Goal: Information Seeking & Learning: Learn about a topic

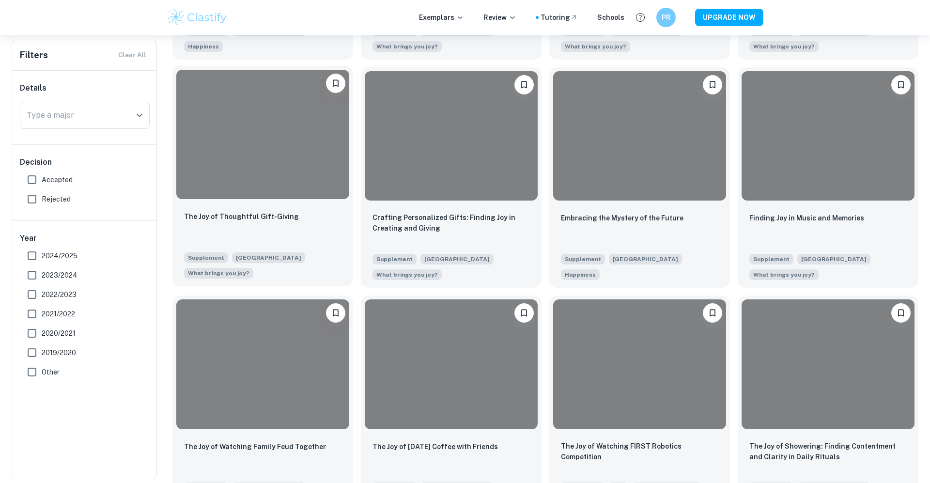
scroll to position [1647, 0]
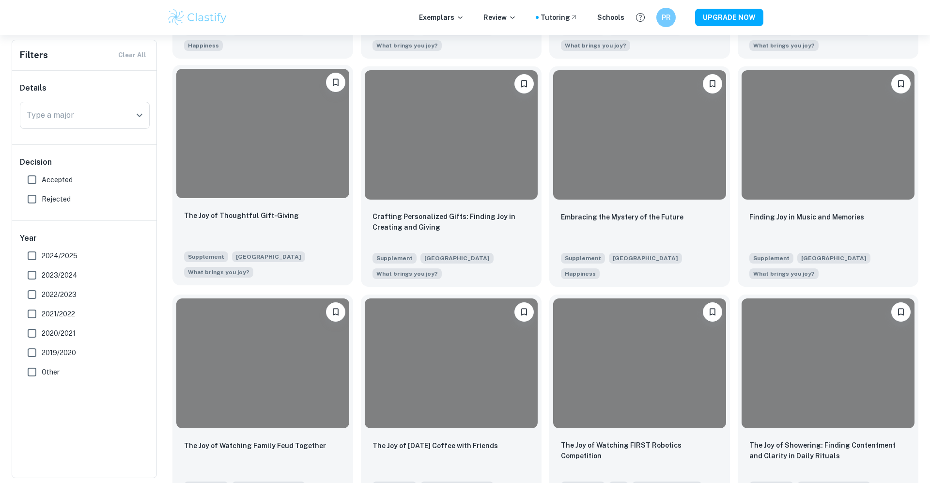
click at [297, 199] on div at bounding box center [262, 134] width 173 height 130
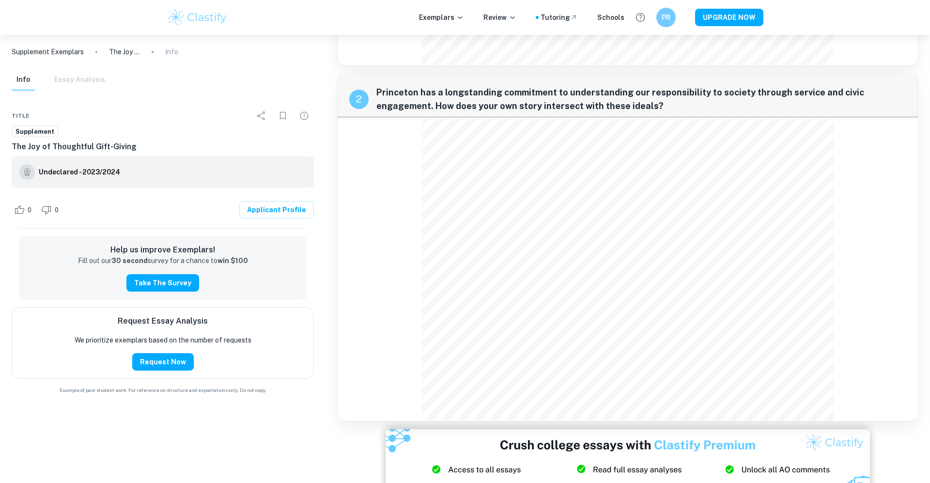
scroll to position [628, 0]
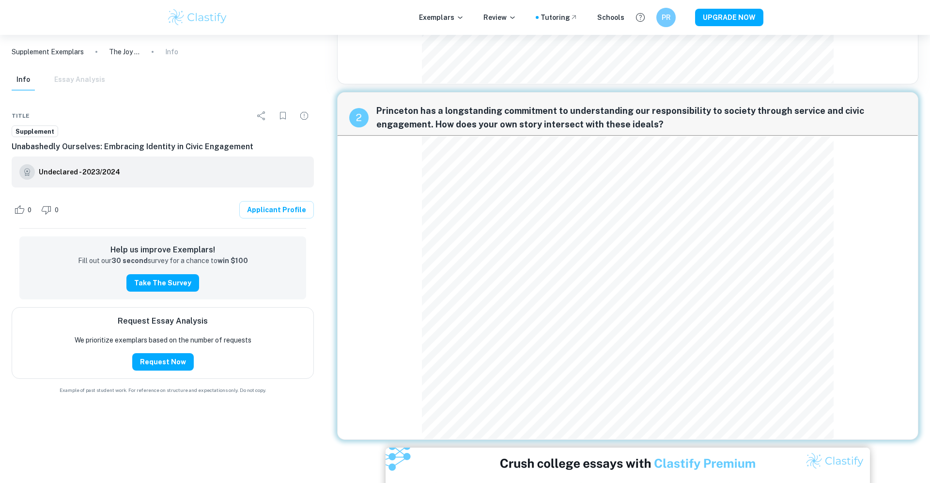
scroll to position [598, 0]
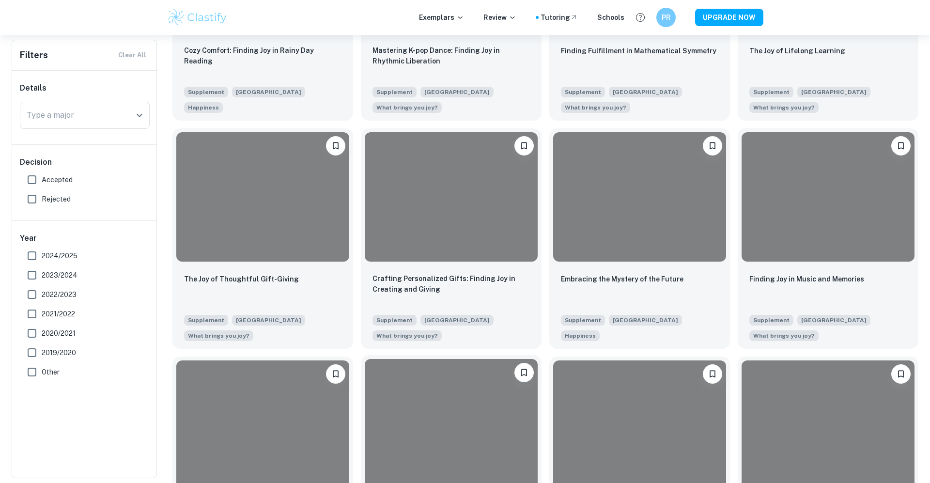
scroll to position [1572, 0]
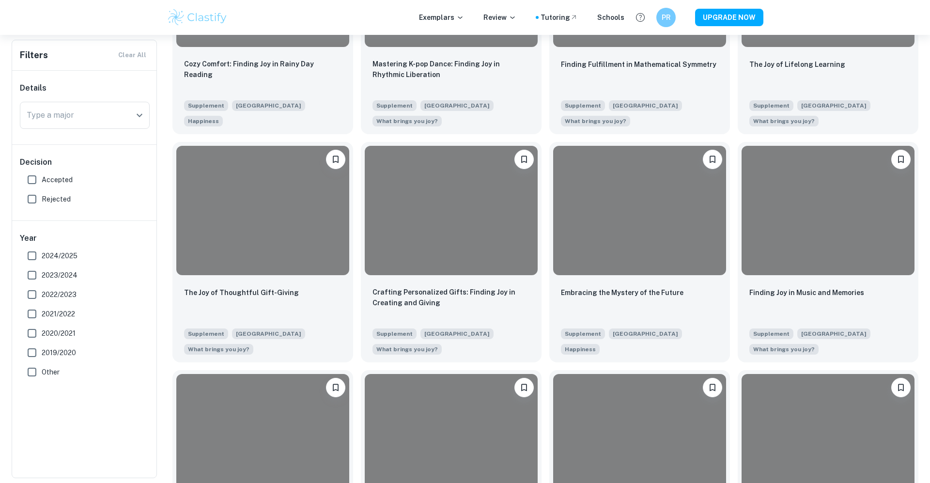
click at [65, 179] on span "Accepted" at bounding box center [57, 179] width 31 height 11
click at [42, 179] on input "Accepted" at bounding box center [31, 179] width 19 height 19
checkbox input "true"
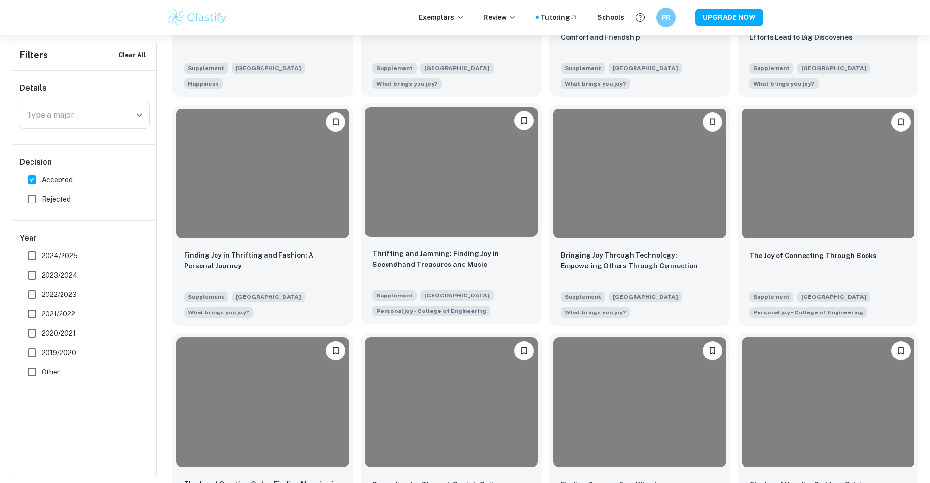
scroll to position [1167, 0]
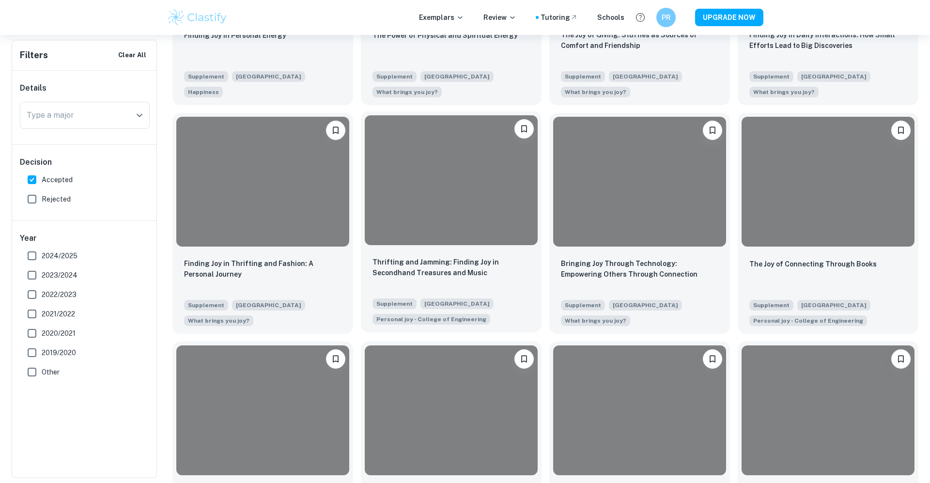
click at [436, 232] on div at bounding box center [451, 180] width 173 height 130
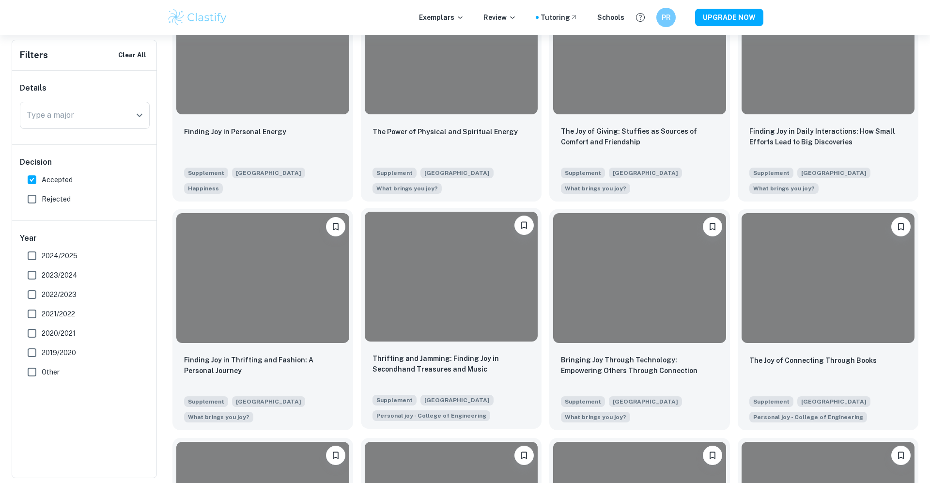
scroll to position [1067, 0]
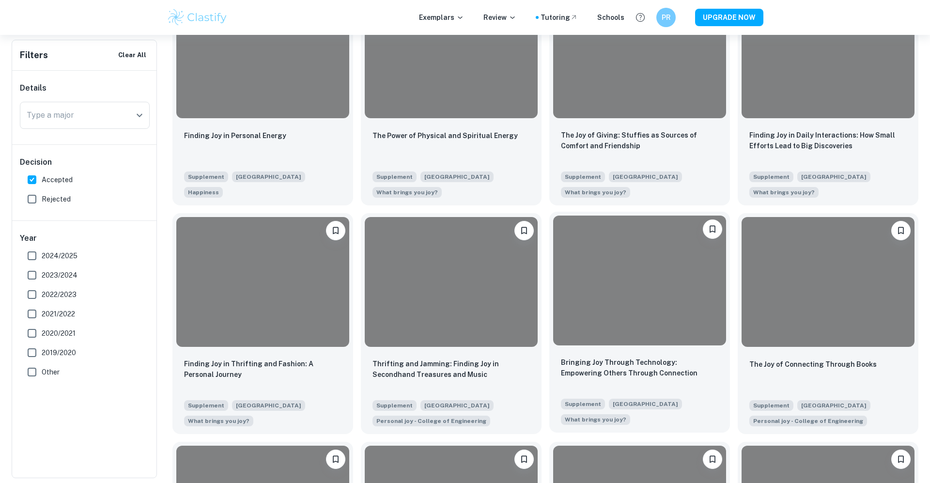
click at [633, 307] on div at bounding box center [639, 280] width 173 height 130
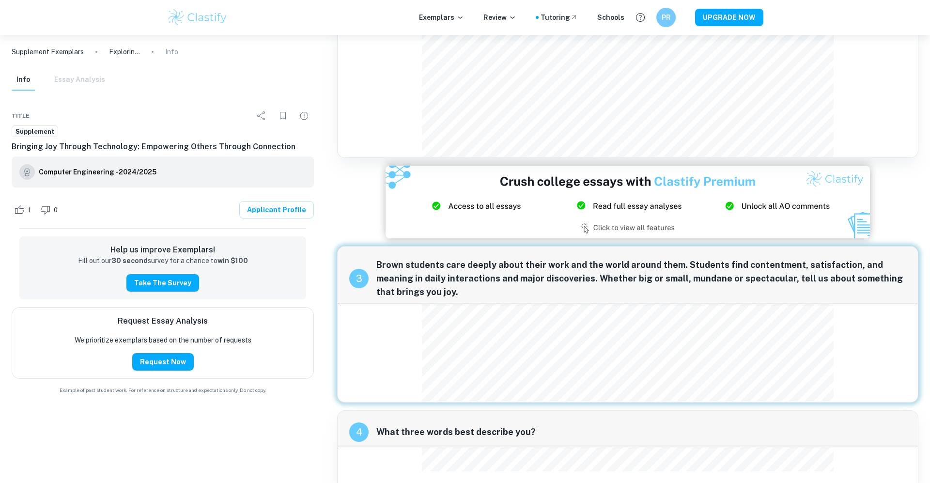
scroll to position [276, 0]
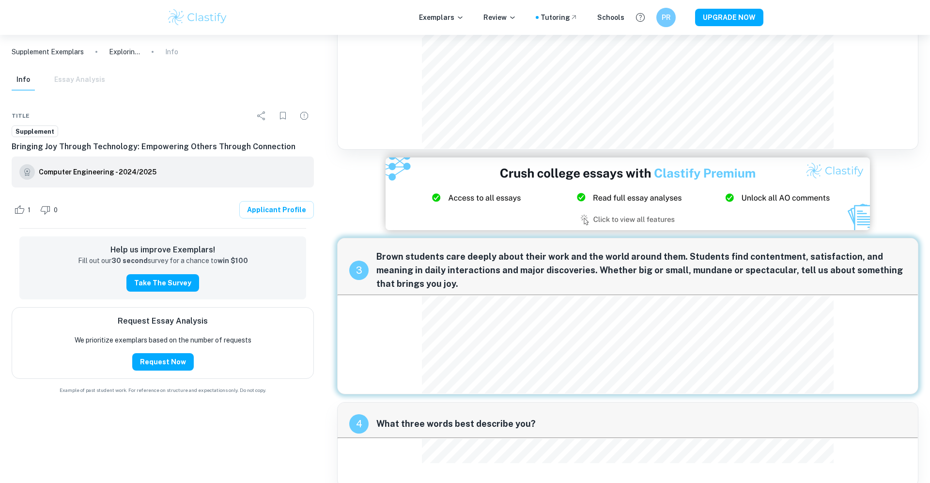
click at [397, 261] on span "Brown students care deeply about their work and the world around them. Students…" at bounding box center [641, 270] width 530 height 41
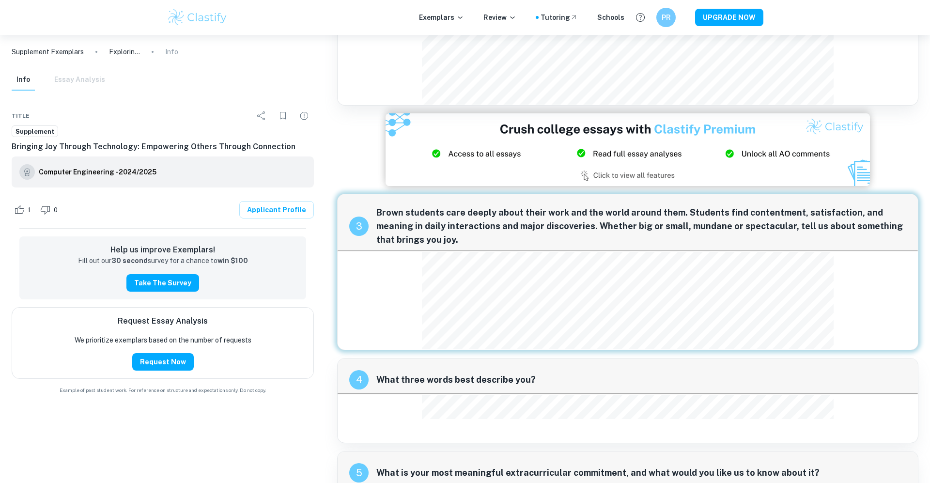
scroll to position [325, 0]
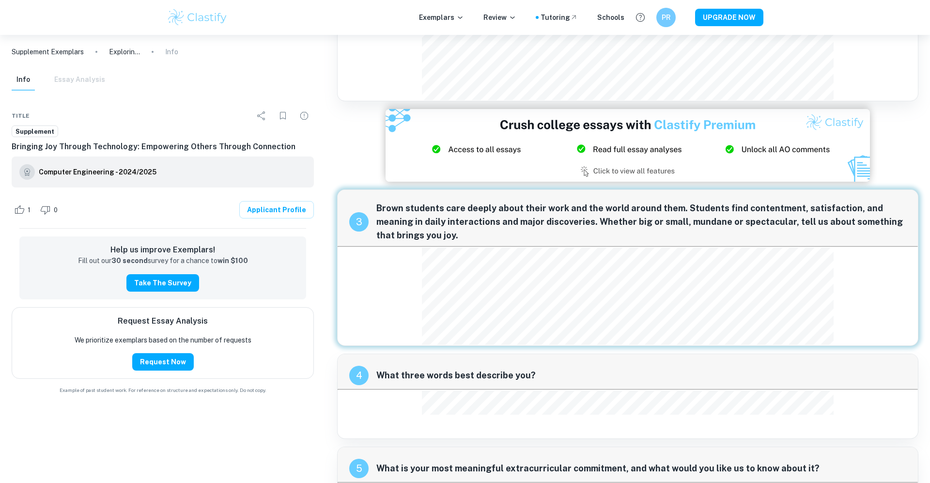
drag, startPoint x: 440, startPoint y: 234, endPoint x: 374, endPoint y: 202, distance: 72.5
click at [375, 202] on div "3 Brown students care deeply about their work and the world around them. Studen…" at bounding box center [627, 218] width 580 height 56
drag, startPoint x: 376, startPoint y: 207, endPoint x: 422, endPoint y: 222, distance: 49.0
click at [423, 222] on span "Brown students care deeply about their work and the world around them. Students…" at bounding box center [641, 221] width 530 height 41
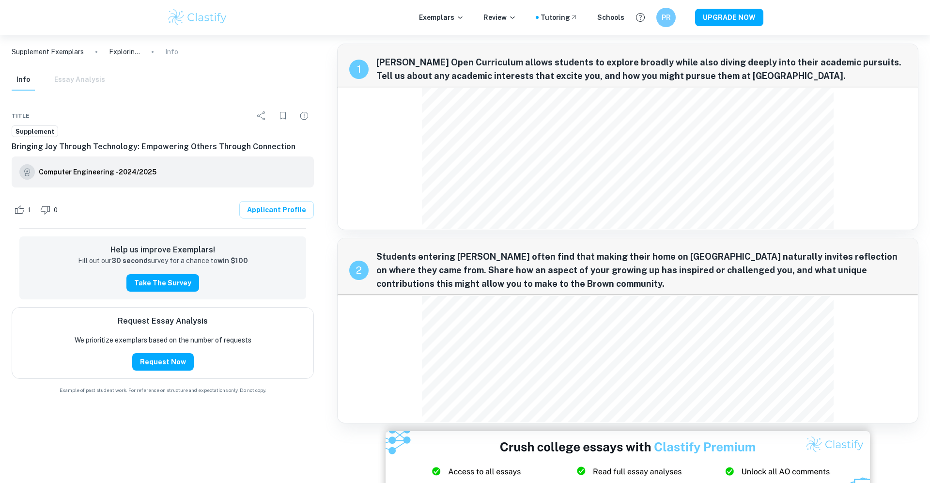
scroll to position [6, 0]
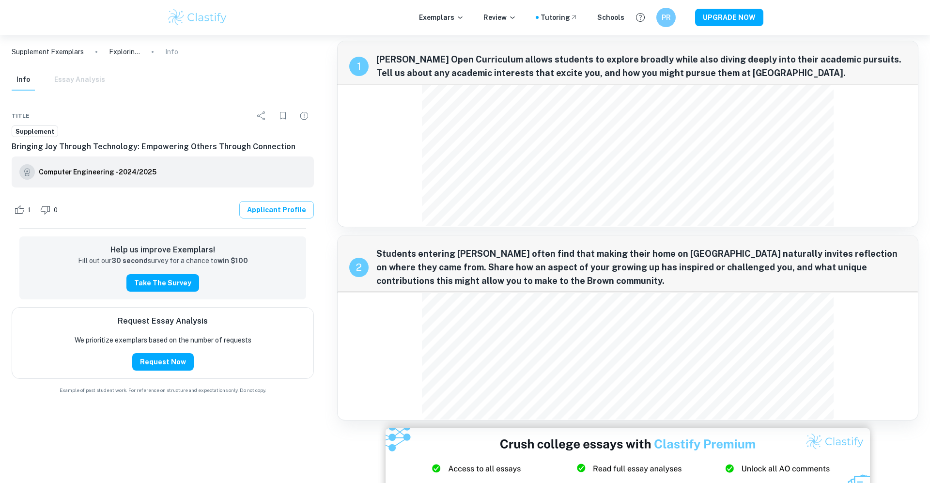
click at [259, 213] on link "Applicant Profile" at bounding box center [276, 209] width 75 height 17
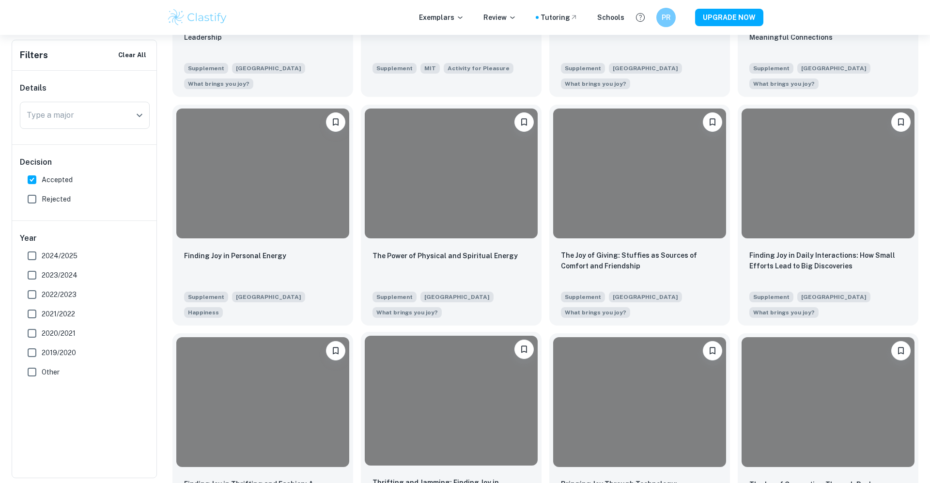
scroll to position [945, 0]
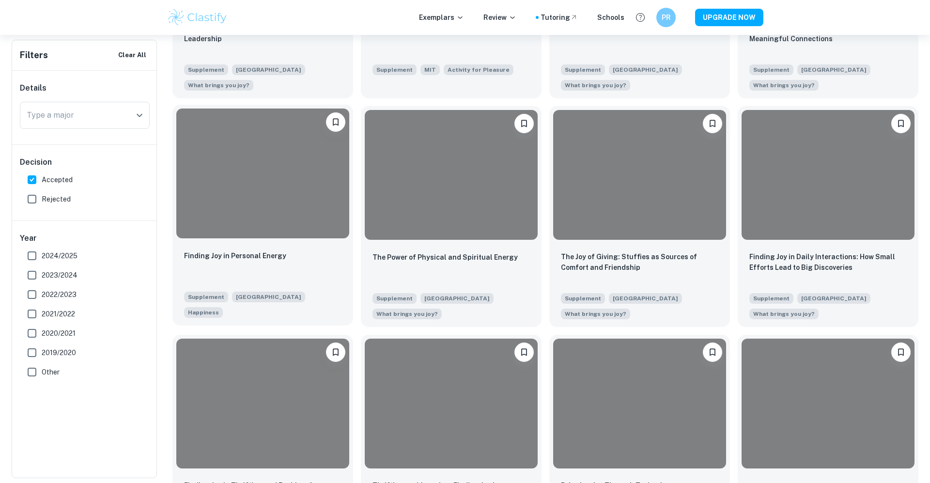
click at [298, 255] on div "Finding Joy in Personal Energy" at bounding box center [262, 266] width 157 height 33
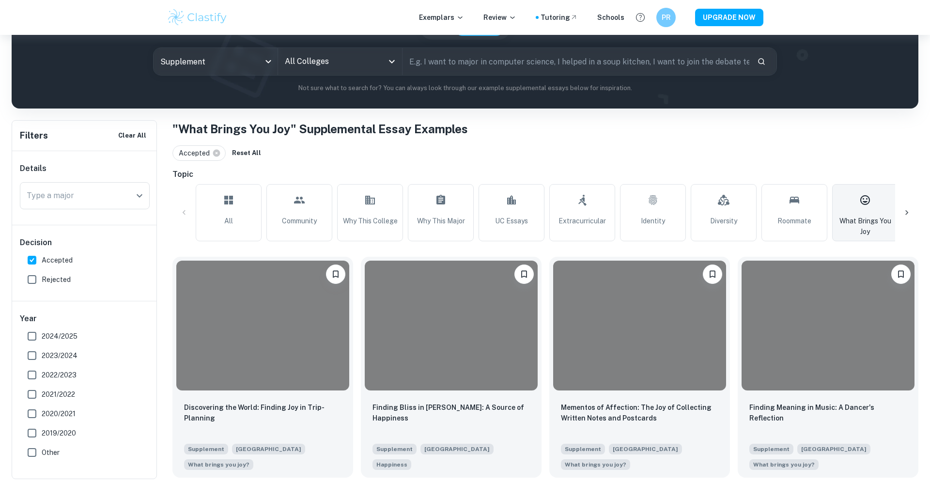
scroll to position [132, 0]
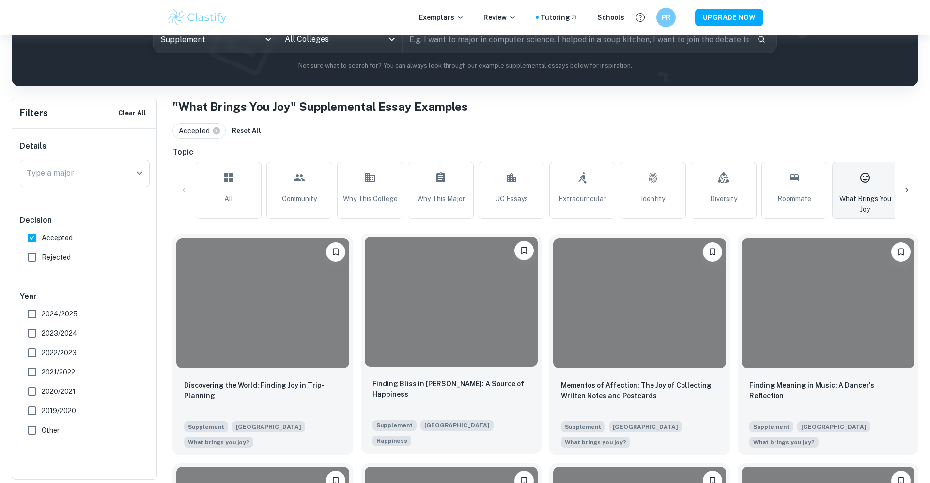
click at [494, 354] on div at bounding box center [451, 302] width 173 height 130
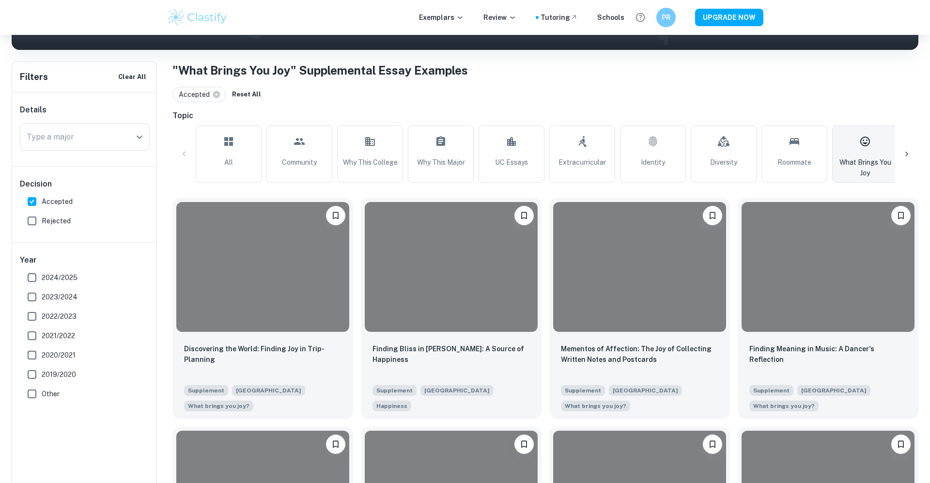
scroll to position [222, 0]
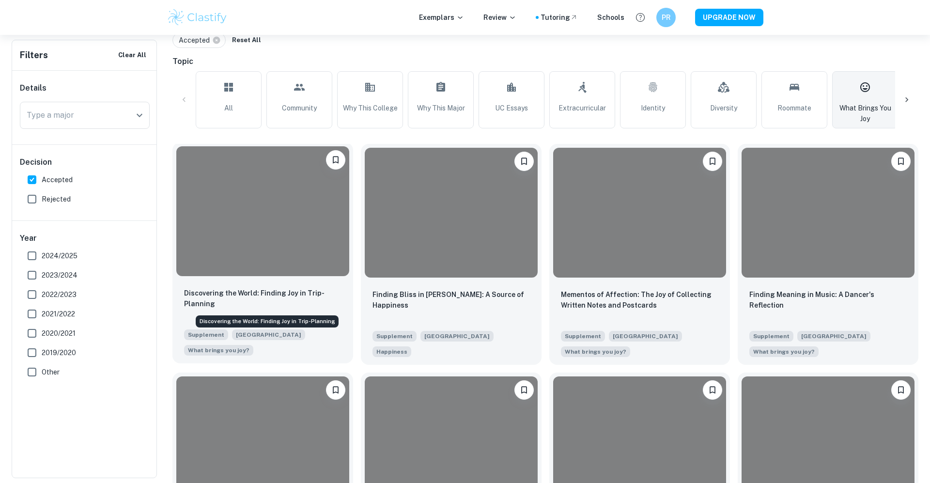
click at [245, 298] on p "Discovering the World: Finding Joy in Trip-Planning" at bounding box center [262, 298] width 157 height 21
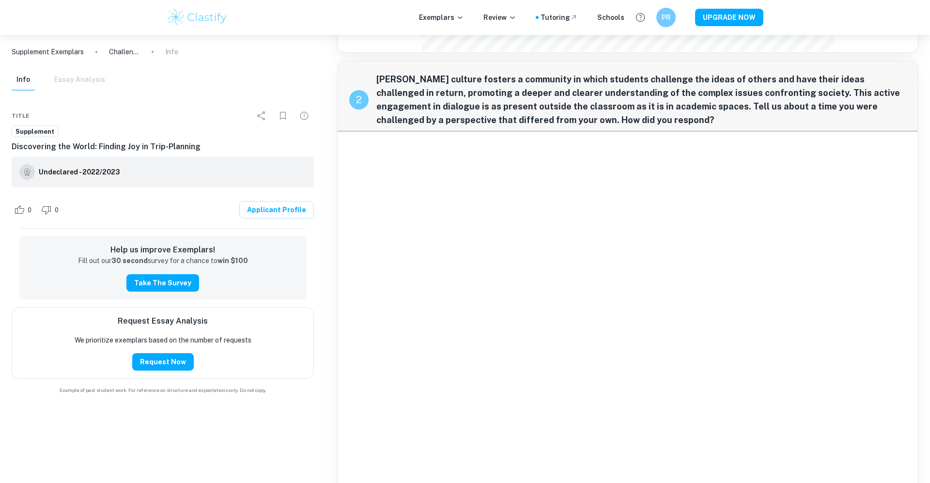
scroll to position [445, 0]
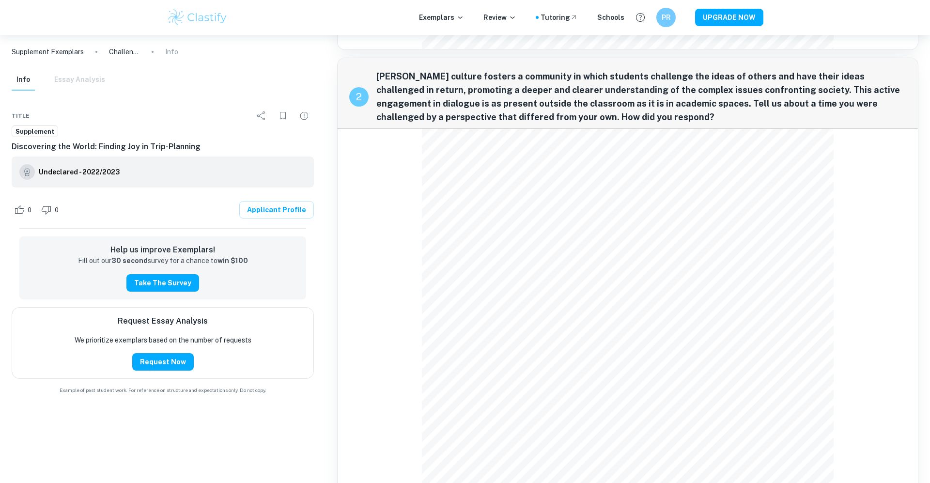
click at [274, 200] on div "0 0 Applicant Profile" at bounding box center [163, 209] width 302 height 37
click at [275, 208] on link "Applicant Profile" at bounding box center [276, 209] width 75 height 17
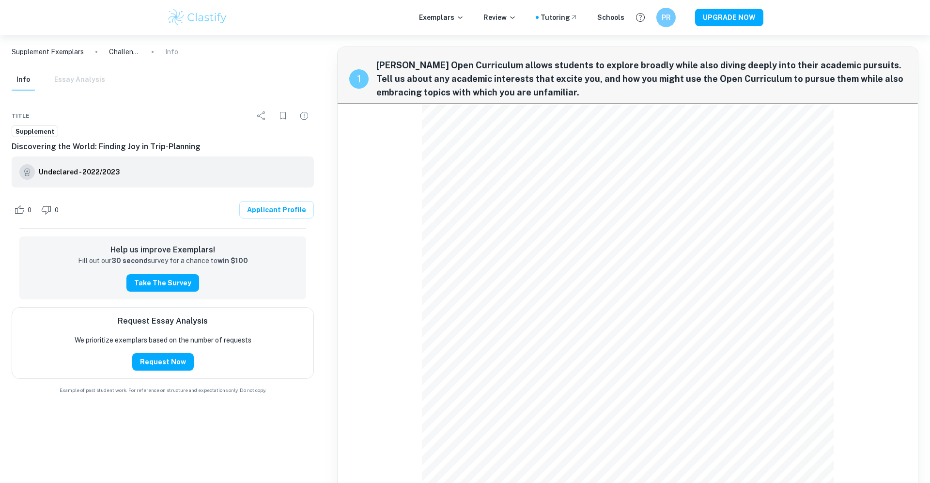
click at [175, 19] on img at bounding box center [197, 17] width 61 height 19
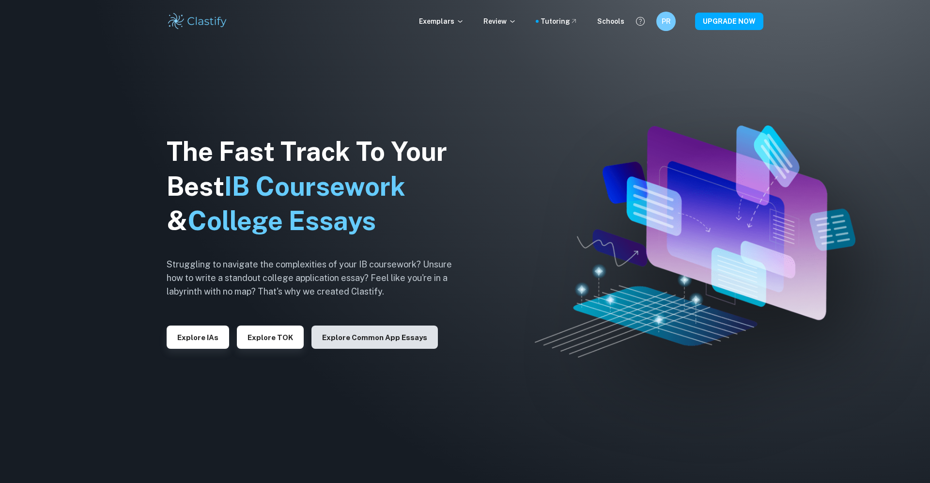
click at [360, 331] on button "Explore Common App essays" at bounding box center [374, 336] width 126 height 23
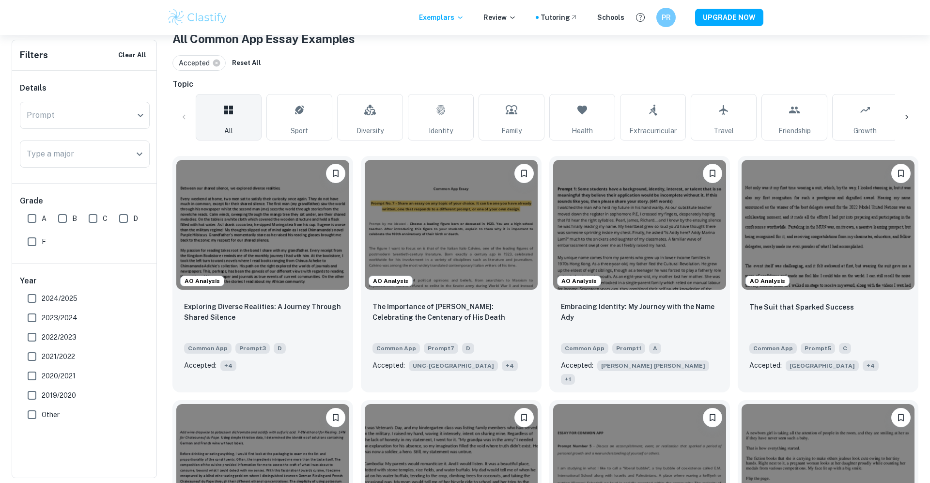
scroll to position [200, 0]
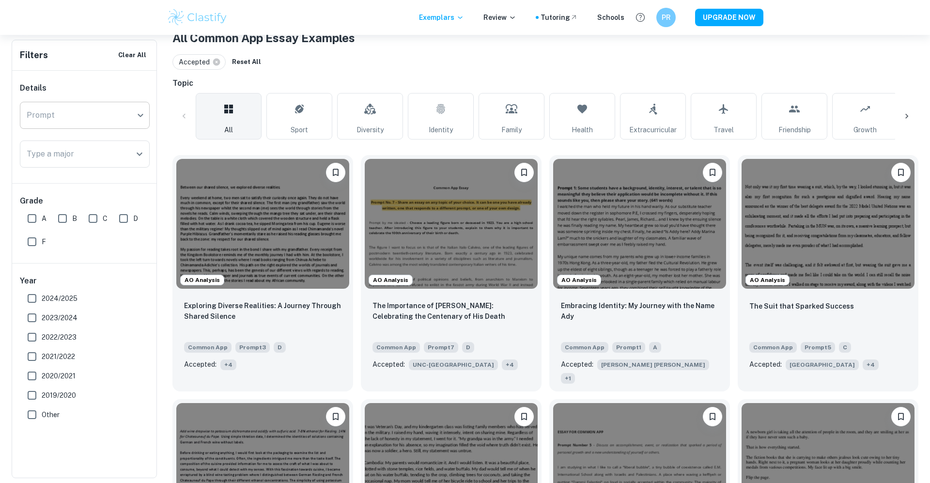
click at [101, 117] on body "We value your privacy We use cookies to enhance your browsing experience, serve…" at bounding box center [465, 75] width 930 height 483
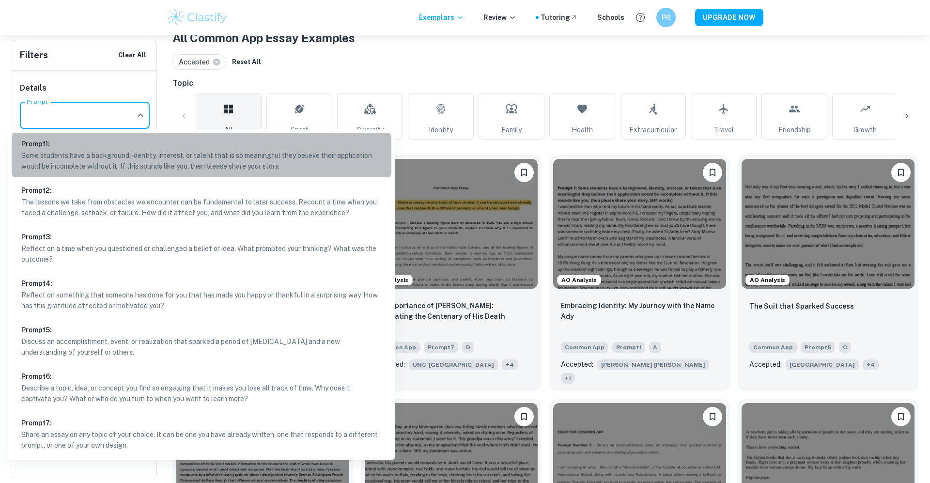
click at [103, 152] on p "Some students have a background, identity, interest, or talent that is so meani…" at bounding box center [201, 160] width 360 height 21
type input "1"
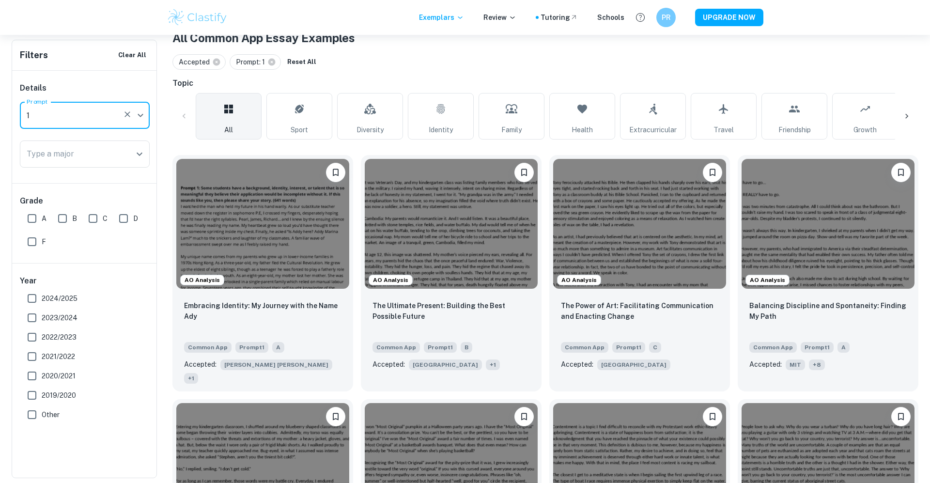
click at [38, 214] on input "A" at bounding box center [31, 218] width 19 height 19
checkbox input "true"
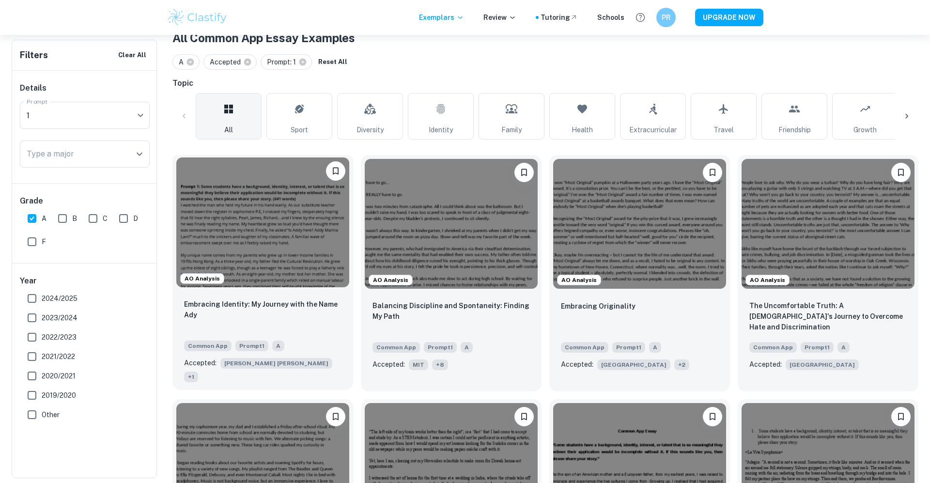
click at [198, 371] on span "+ 1" at bounding box center [191, 376] width 14 height 11
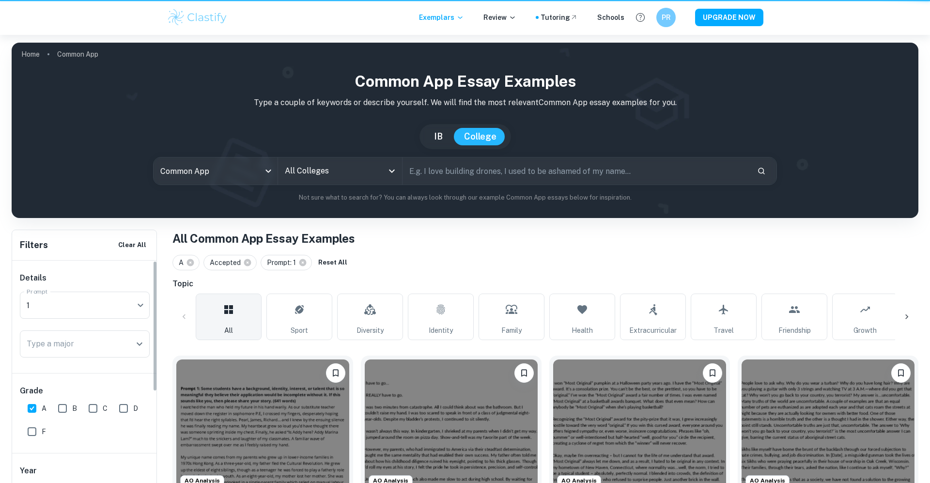
scroll to position [200, 0]
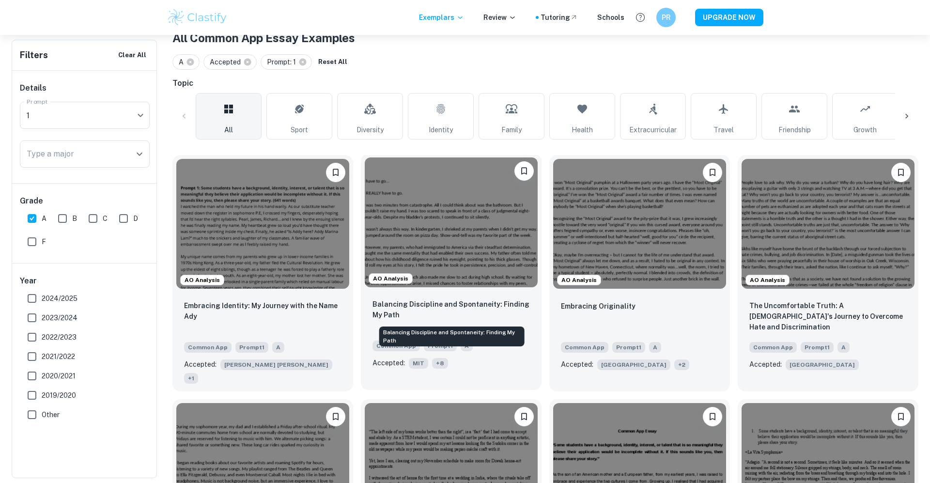
click at [459, 302] on p "Balancing Discipline and Spontaneity: Finding My Path" at bounding box center [450, 309] width 157 height 21
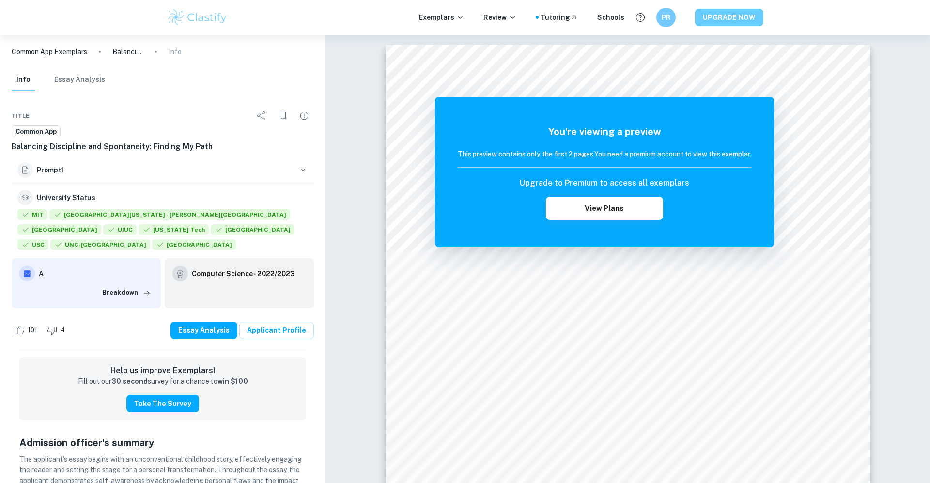
click at [703, 17] on button "UPGRADE NOW" at bounding box center [729, 17] width 68 height 17
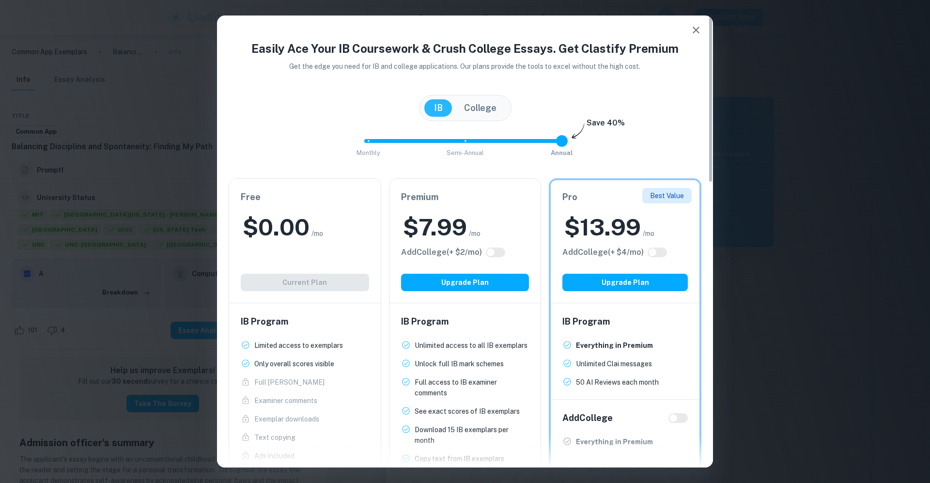
click at [487, 107] on button "College" at bounding box center [480, 107] width 52 height 17
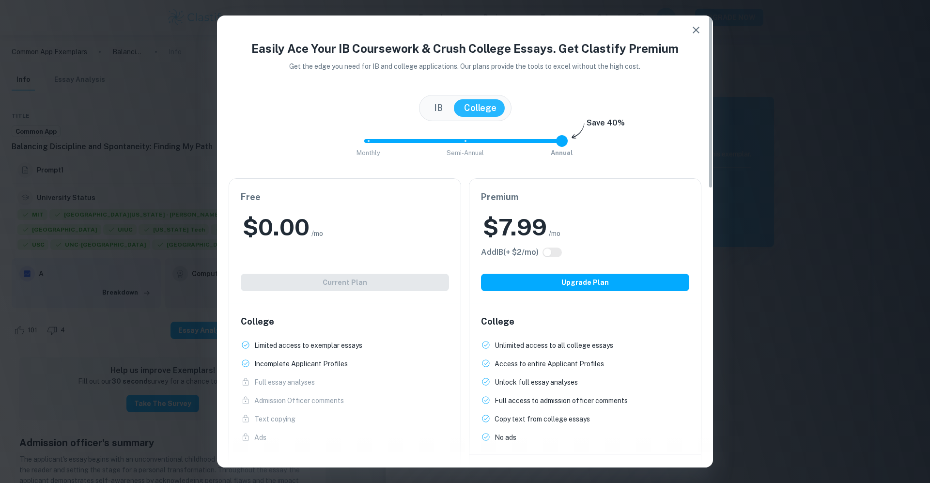
click at [417, 107] on div "[GEOGRAPHIC_DATA]" at bounding box center [465, 108] width 473 height 26
click at [441, 107] on button "IB" at bounding box center [438, 107] width 28 height 17
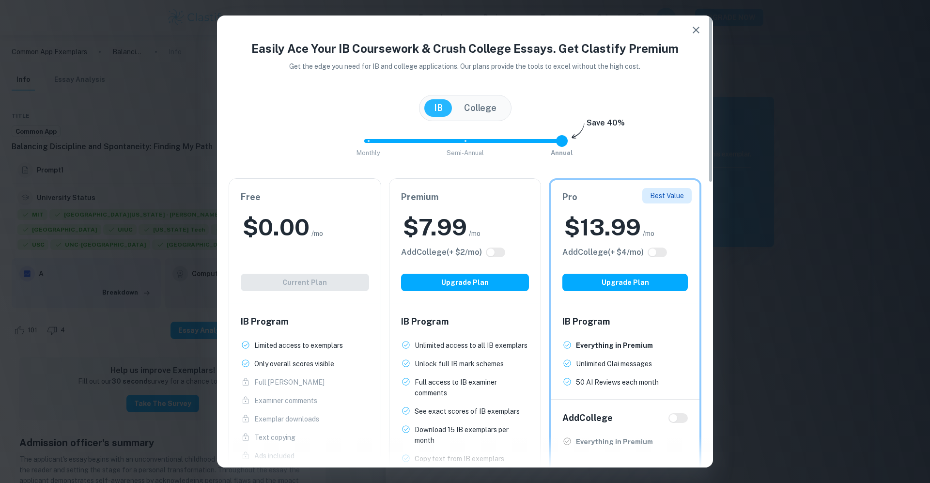
click at [500, 253] on input "checkbox" at bounding box center [490, 252] width 23 height 8
checkbox input "true"
type input "0"
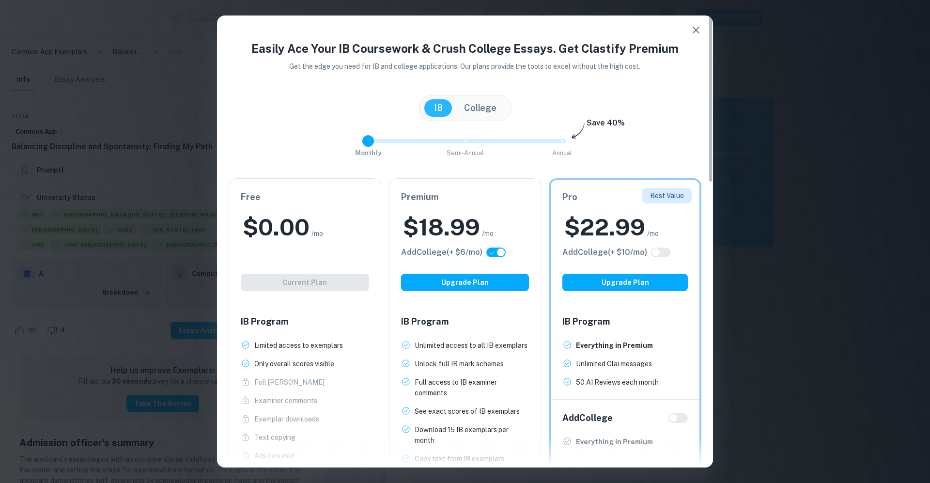
drag, startPoint x: 559, startPoint y: 141, endPoint x: 326, endPoint y: 143, distance: 232.9
click at [326, 143] on div "Monthly Semi-Annual Annual Save 40%" at bounding box center [465, 146] width 473 height 26
click at [456, 238] on h2 "$ 18.99" at bounding box center [441, 227] width 77 height 31
click at [513, 217] on div "$ 18.99 /mo" at bounding box center [465, 227] width 128 height 31
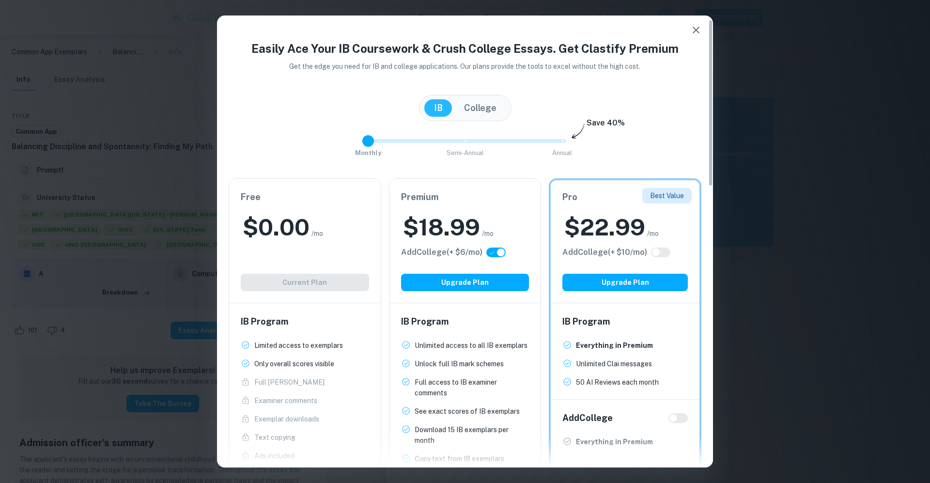
scroll to position [12, 0]
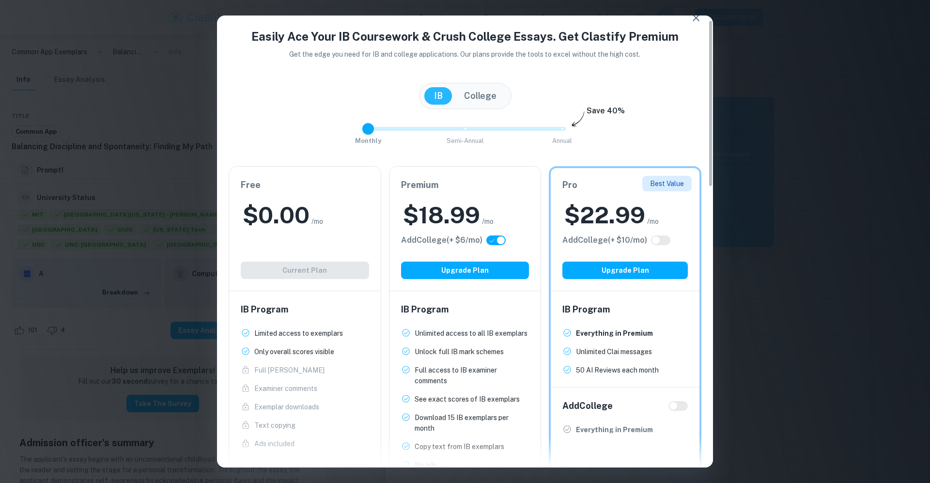
click at [659, 248] on div "Best Value Pro $ 22.99 /mo Add College (+ $ 10 /mo) Upgrade Plan" at bounding box center [624, 229] width 149 height 122
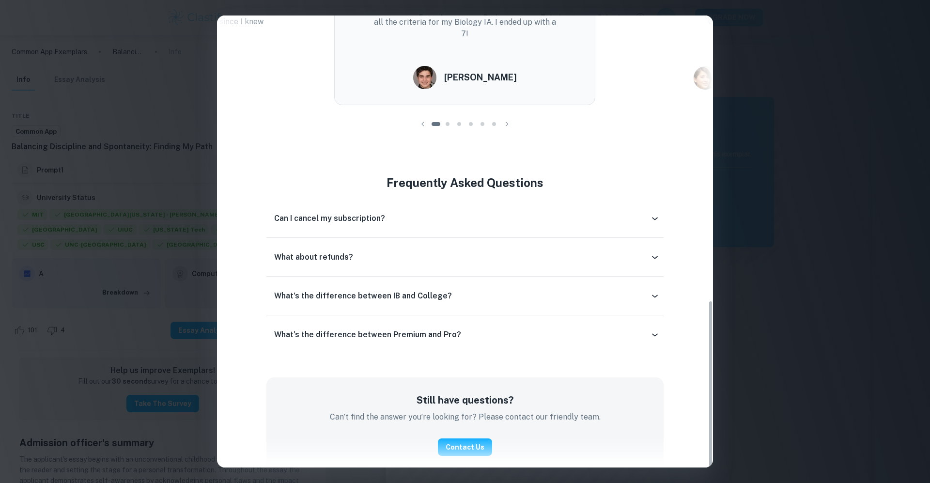
scroll to position [768, 0]
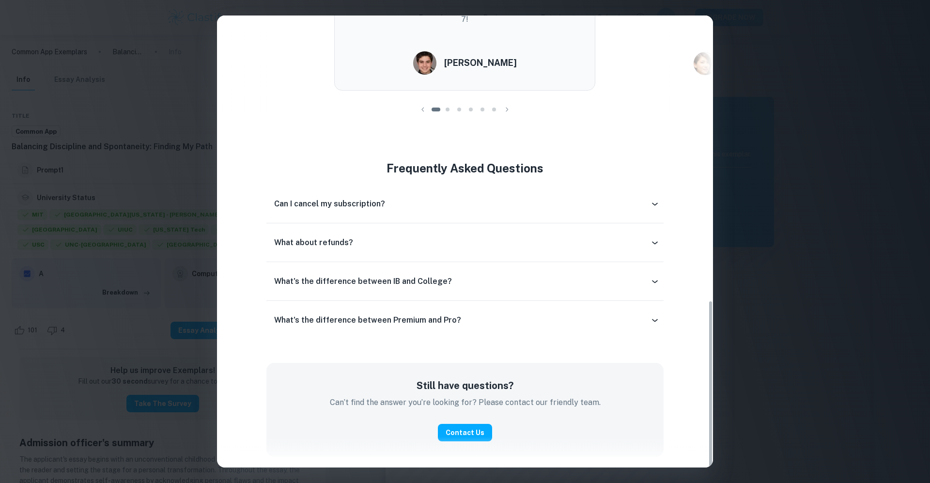
click at [494, 310] on div "What's the difference between Premium and Pro?" at bounding box center [464, 319] width 397 height 23
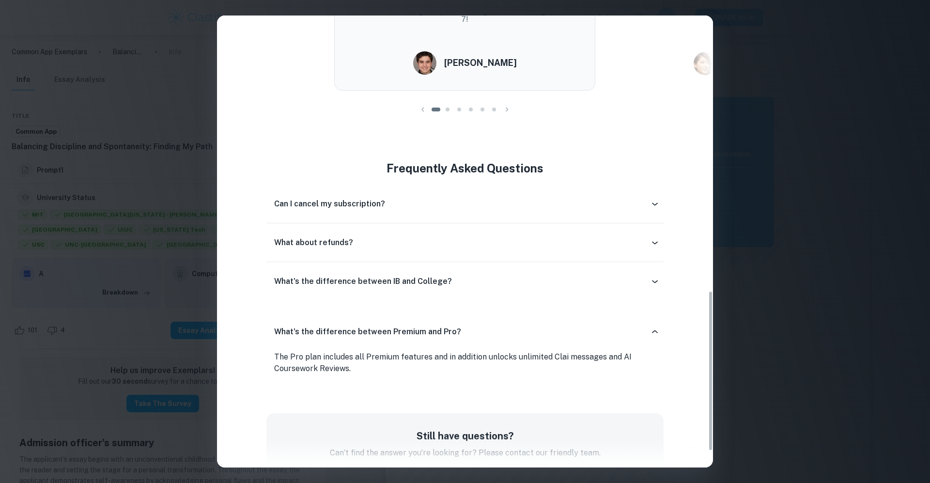
scroll to position [818, 0]
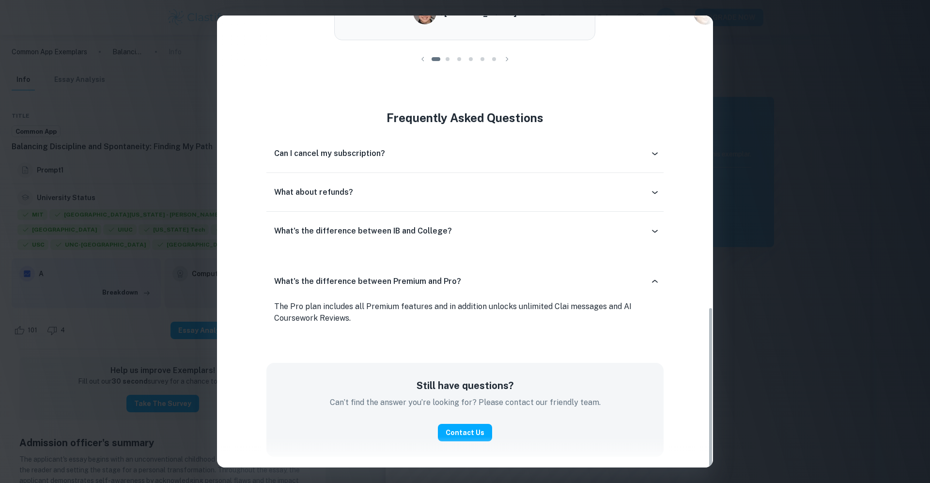
click at [446, 148] on div "Can I cancel my subscription?" at bounding box center [461, 154] width 375 height 12
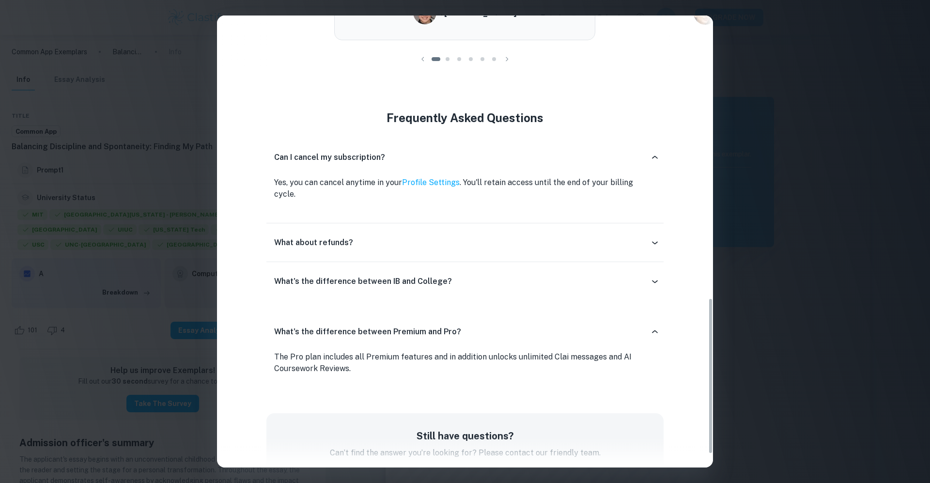
click at [442, 262] on div "What's the difference between IB and College? The only differences between the …" at bounding box center [464, 281] width 397 height 39
click at [443, 239] on div "What about refunds?" at bounding box center [464, 242] width 397 height 23
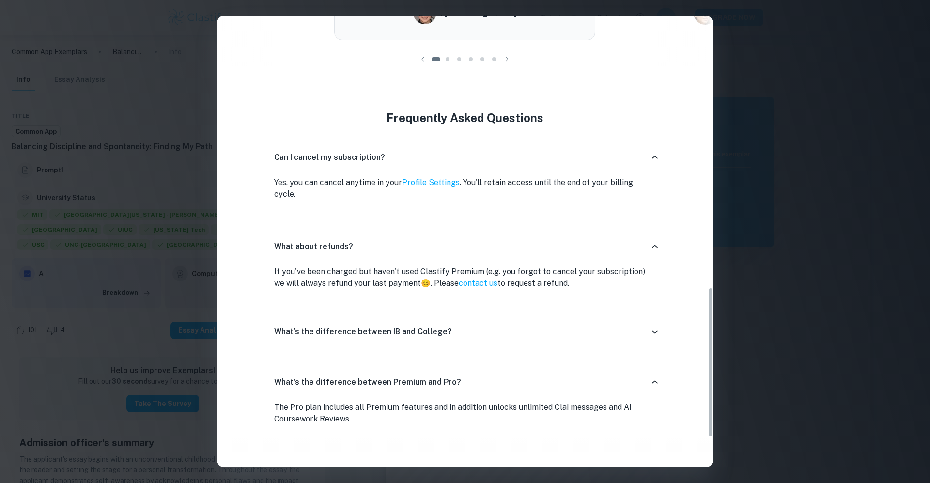
click at [443, 326] on h6 "What's the difference between IB and College?" at bounding box center [363, 332] width 178 height 12
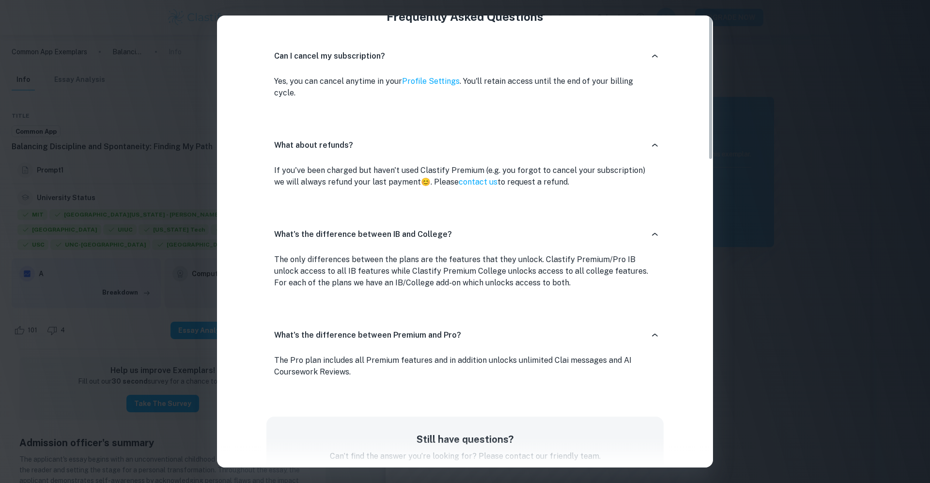
scroll to position [0, 0]
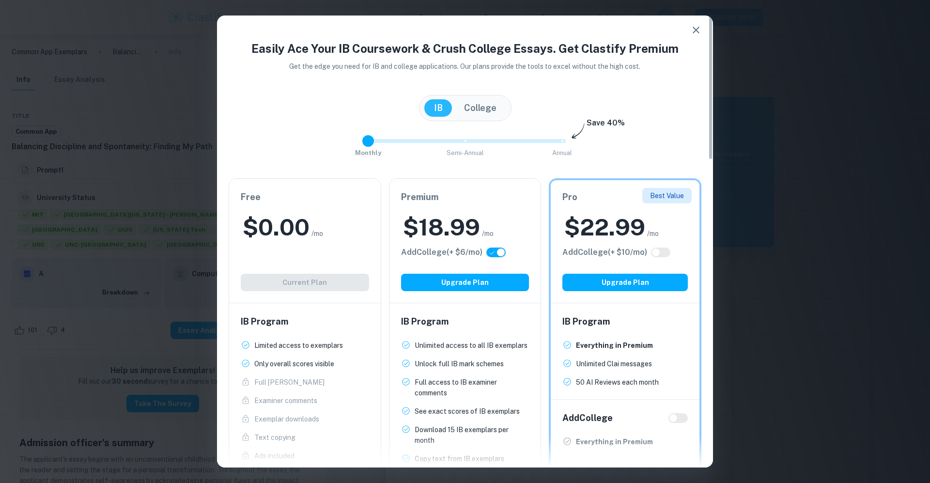
click at [494, 107] on button "College" at bounding box center [480, 107] width 52 height 17
checkbox input "false"
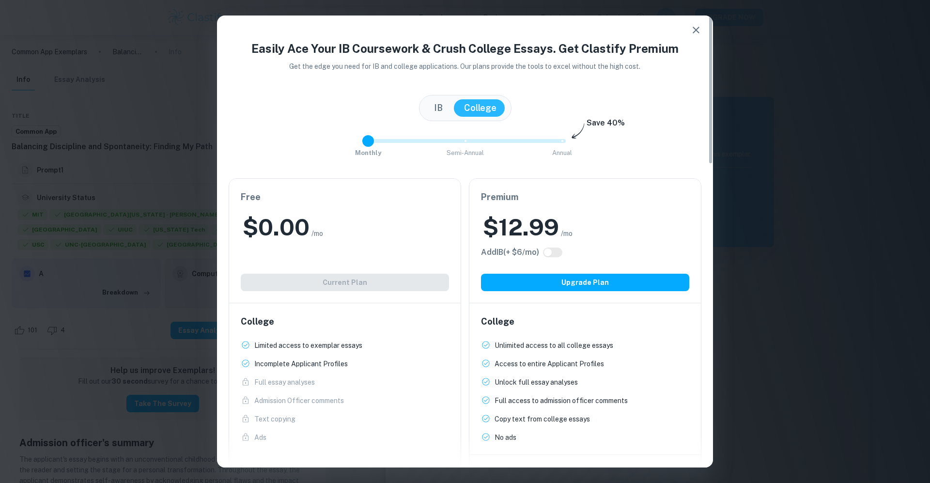
click at [556, 253] on input "checkbox" at bounding box center [547, 252] width 23 height 8
checkbox input "true"
